Goal: Task Accomplishment & Management: Use online tool/utility

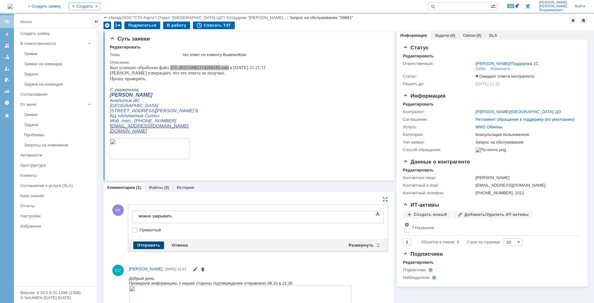
click at [152, 247] on div "Отправить" at bounding box center [148, 246] width 31 height 8
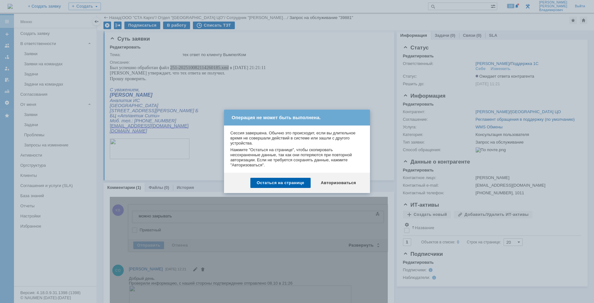
click at [338, 184] on div "Авторизоваться" at bounding box center [339, 183] width 48 height 10
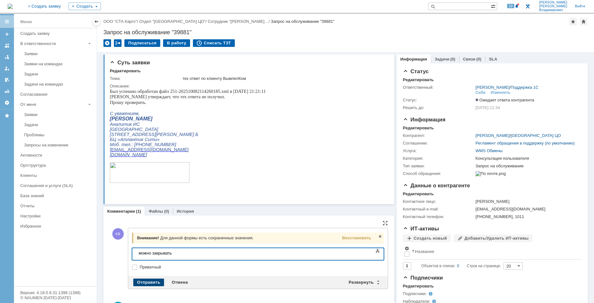
click at [150, 280] on div "Отправить" at bounding box center [148, 283] width 31 height 8
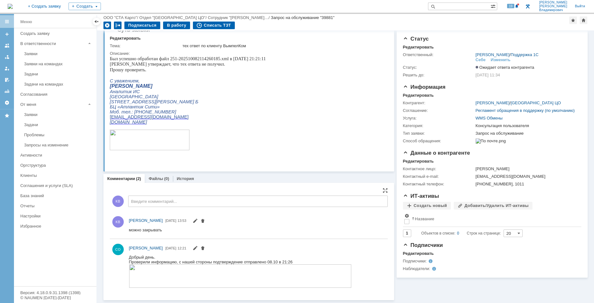
scroll to position [11, 0]
click at [474, 30] on div "Подписаться В работу Списать ТЗТ" at bounding box center [336, 27] width 466 height 10
